Goal: Register for event/course

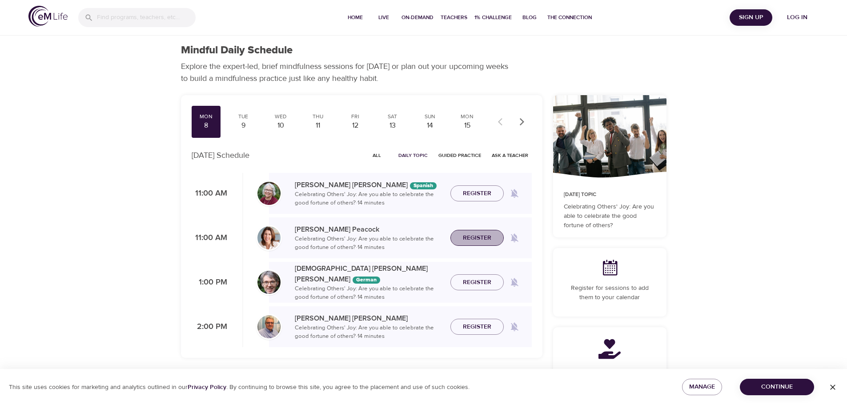
click at [479, 239] on span "Register" at bounding box center [477, 238] width 28 height 11
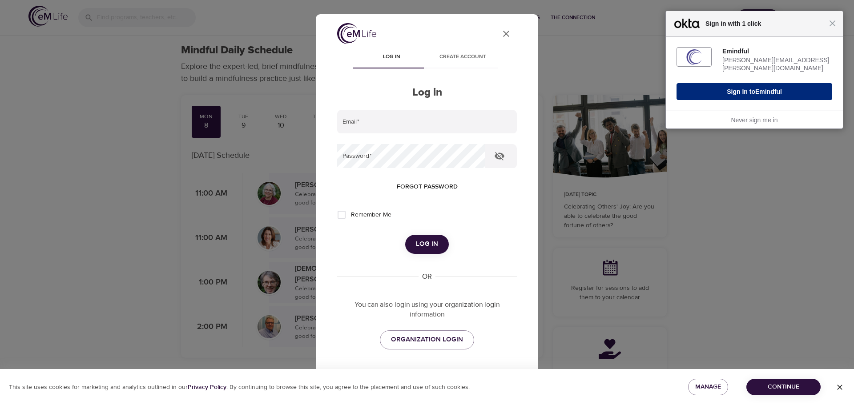
click at [769, 89] on span "Emindful" at bounding box center [768, 91] width 27 height 7
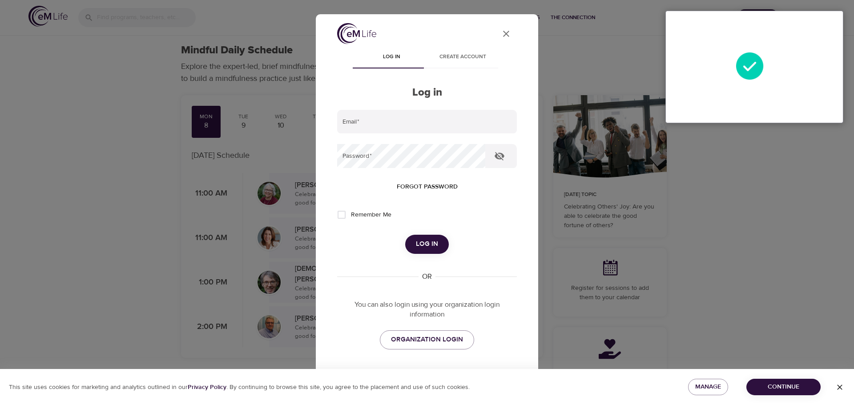
type input "[PERSON_NAME][EMAIL_ADDRESS][PERSON_NAME][DOMAIN_NAME]"
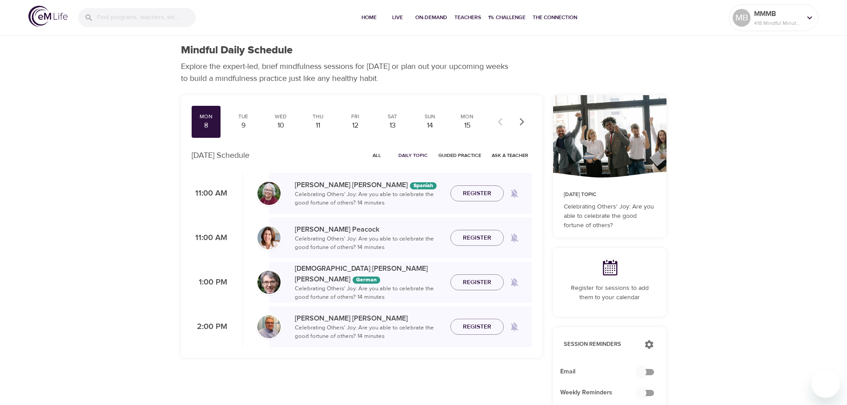
checkbox input "true"
click at [481, 237] on span "Register" at bounding box center [477, 238] width 28 height 11
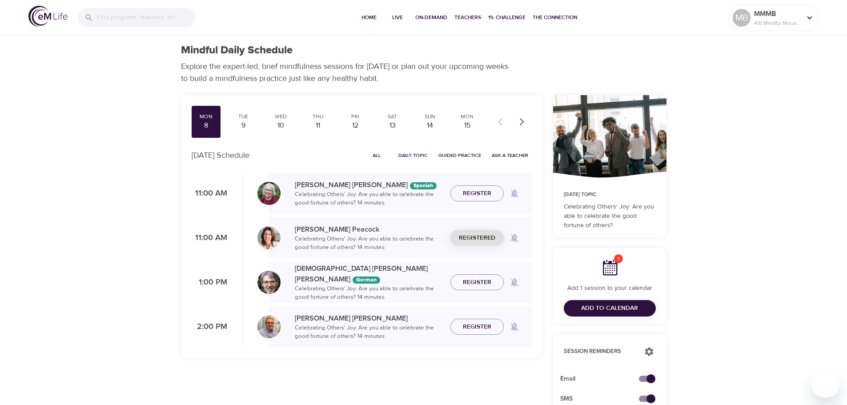
click at [622, 307] on span "Add to Calendar" at bounding box center [609, 308] width 57 height 11
